Goal: Task Accomplishment & Management: Manage account settings

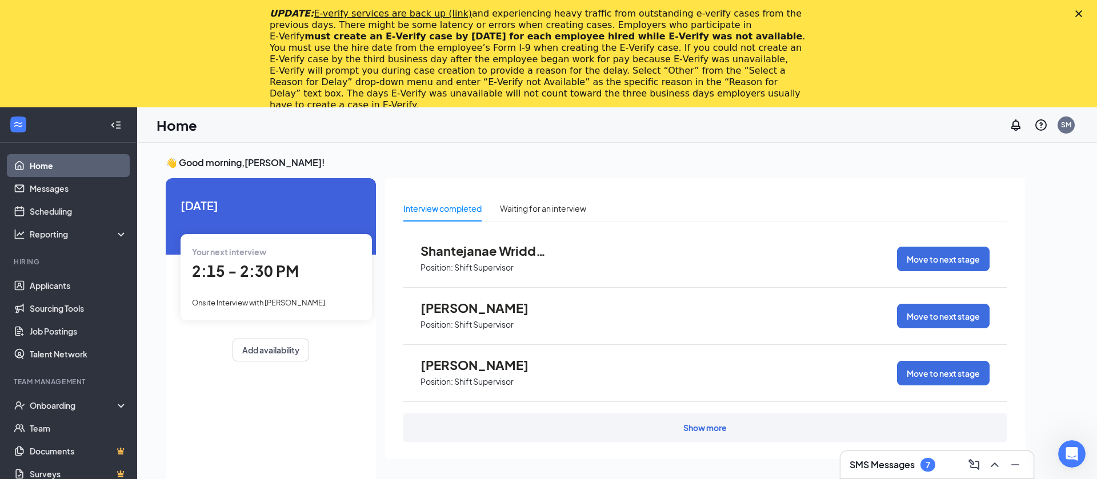
click at [1075, 14] on icon "Close" at bounding box center [1078, 13] width 7 height 7
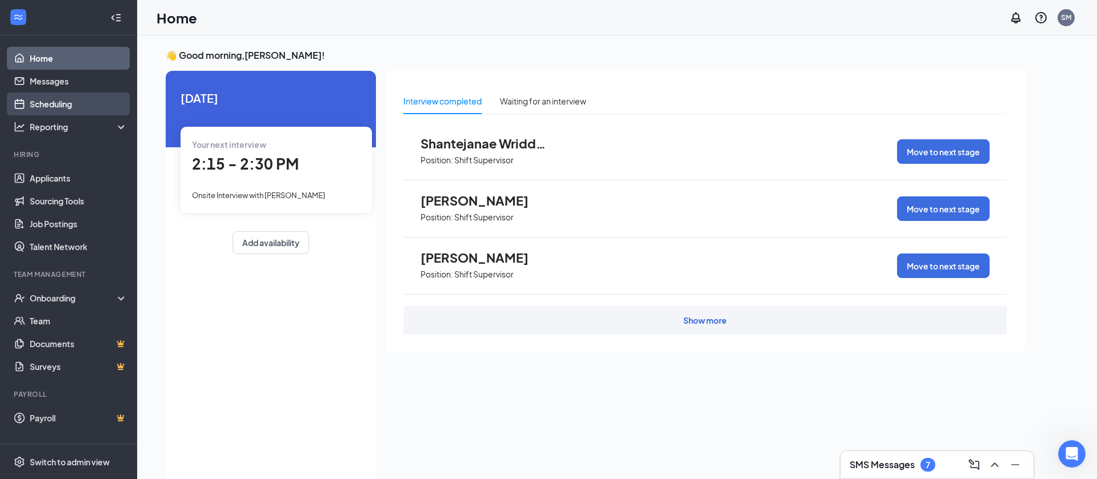
click at [70, 98] on link "Scheduling" at bounding box center [79, 104] width 98 height 23
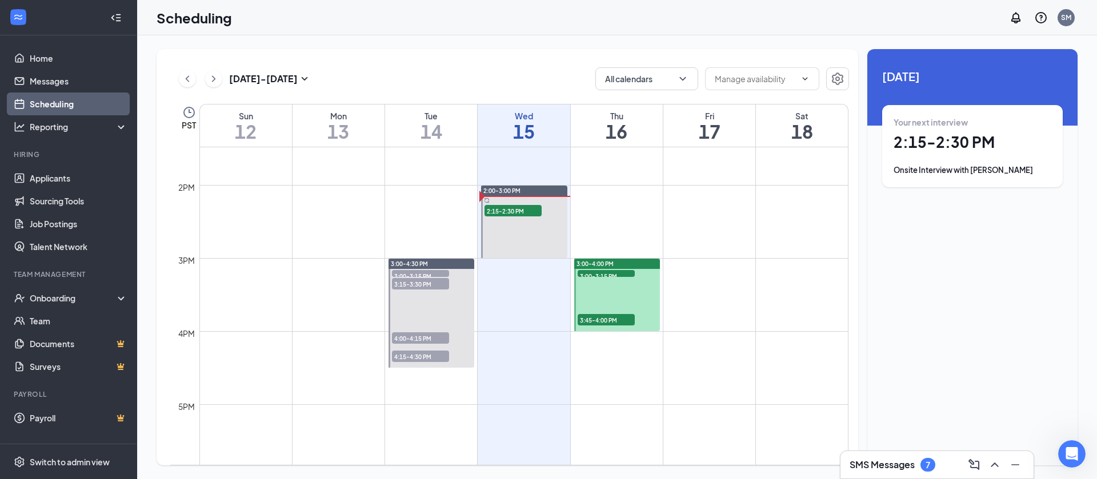
scroll to position [987, 0]
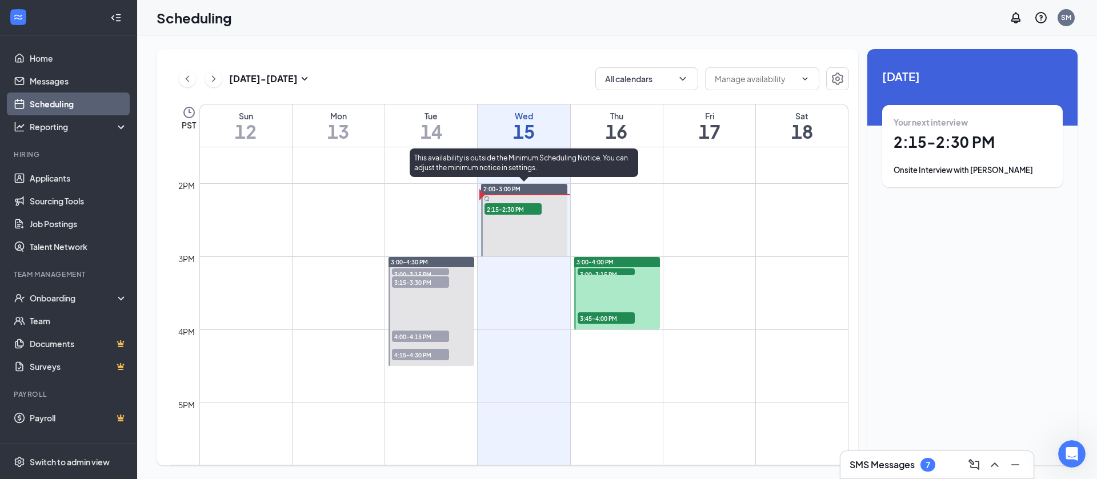
click at [519, 209] on span "2:15-2:30 PM" at bounding box center [512, 208] width 57 height 11
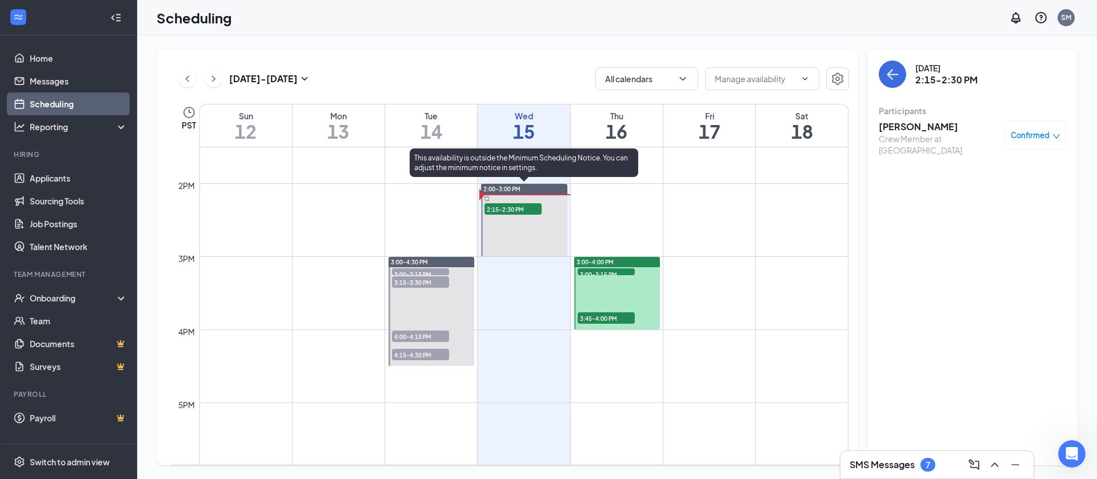
scroll to position [989, 0]
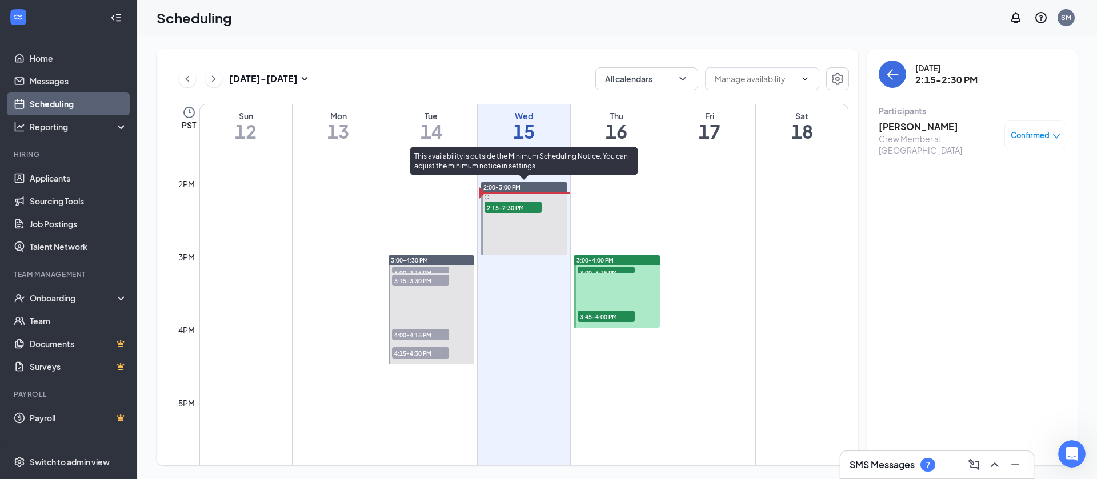
click at [527, 209] on span "2:15-2:30 PM" at bounding box center [512, 207] width 57 height 11
click at [517, 184] on span "2:00-3:00 PM" at bounding box center [501, 187] width 37 height 8
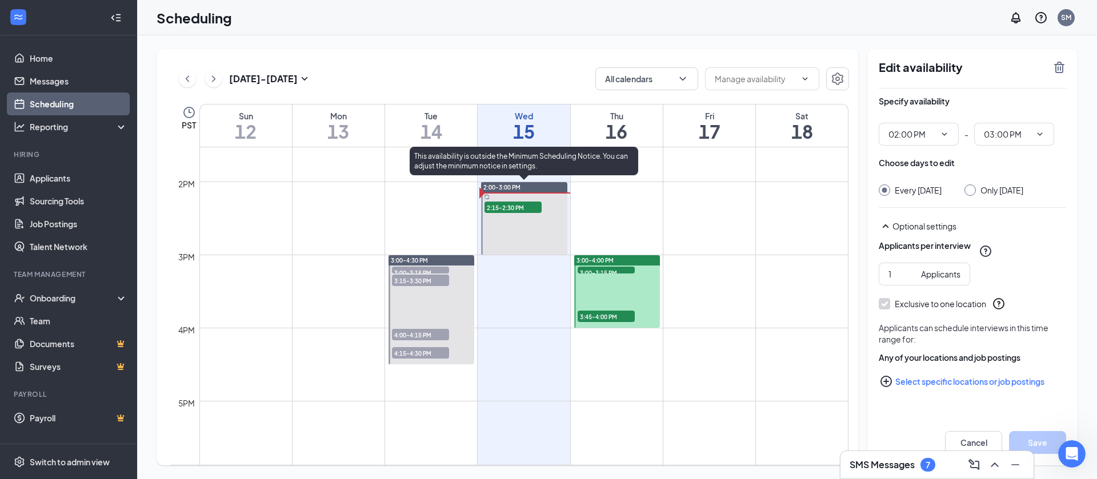
drag, startPoint x: 521, startPoint y: 208, endPoint x: 288, endPoint y: 154, distance: 238.6
click at [521, 208] on span "2:15-2:30 PM" at bounding box center [512, 207] width 57 height 11
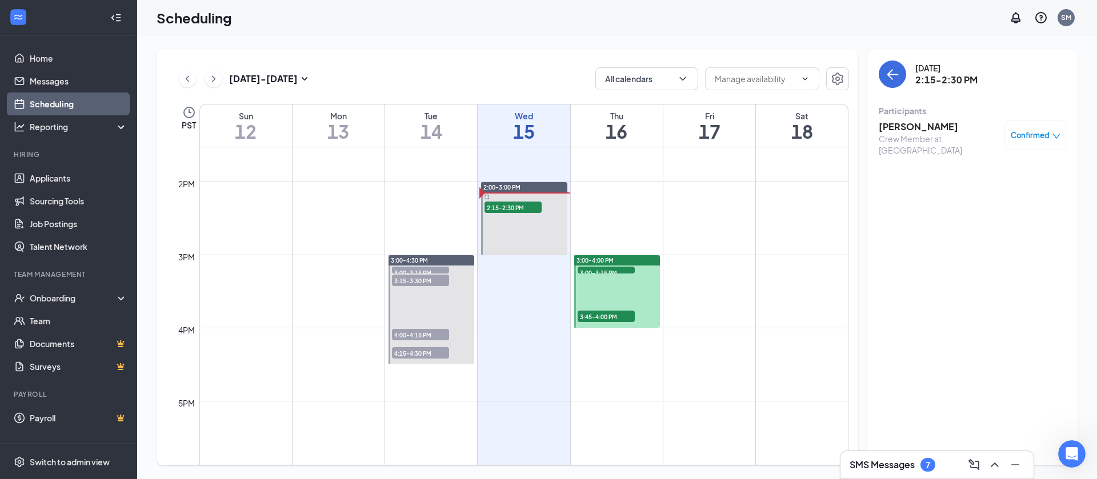
click at [73, 97] on link "Scheduling" at bounding box center [79, 104] width 98 height 23
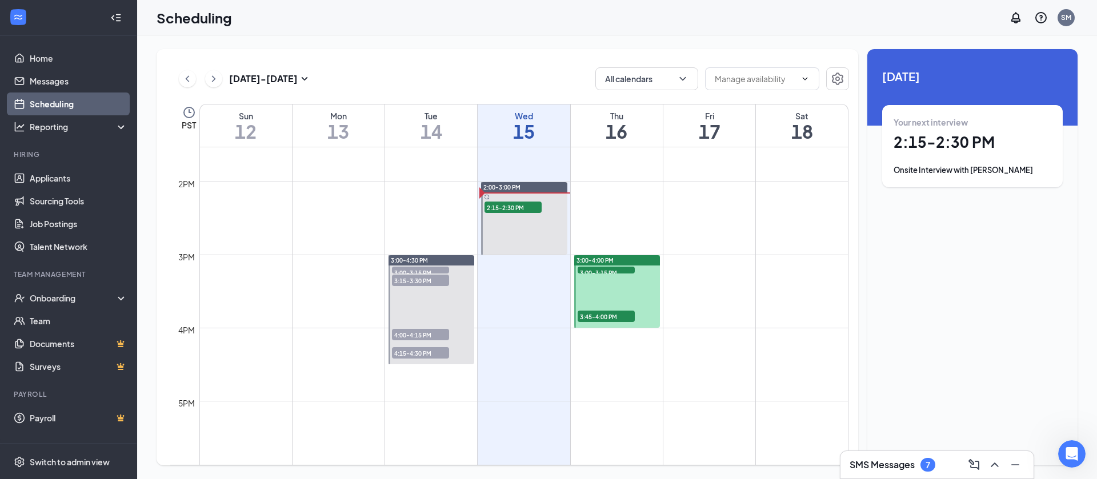
click at [931, 158] on div "Your next interview 2:15 - 2:30 PM Onsite Interview with [PERSON_NAME]" at bounding box center [972, 146] width 158 height 59
